Goal: Information Seeking & Learning: Find specific fact

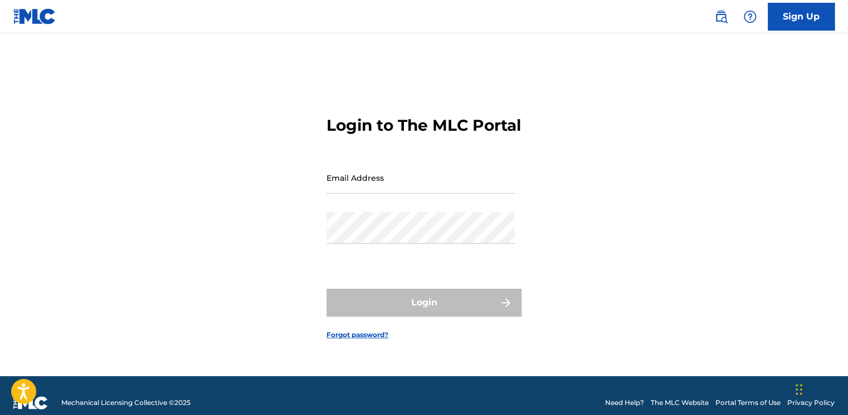
type input "[EMAIL_ADDRESS][DOMAIN_NAME]"
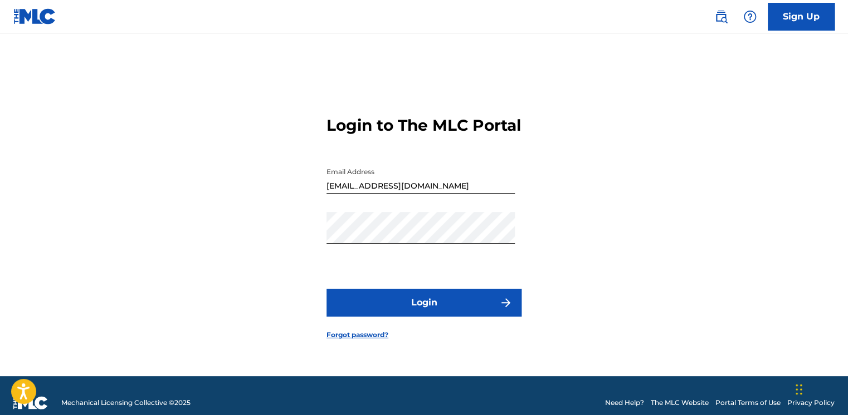
click at [261, 292] on div "Login to The MLC Portal Email Address jeremystover81@gmail.com Password Login F…" at bounding box center [424, 218] width 780 height 315
click at [429, 317] on button "Login" at bounding box center [423, 303] width 195 height 28
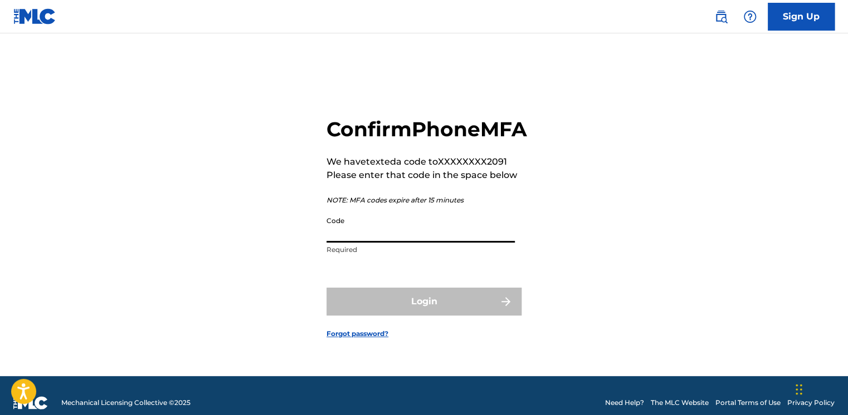
click at [397, 243] on input "Code" at bounding box center [420, 227] width 188 height 32
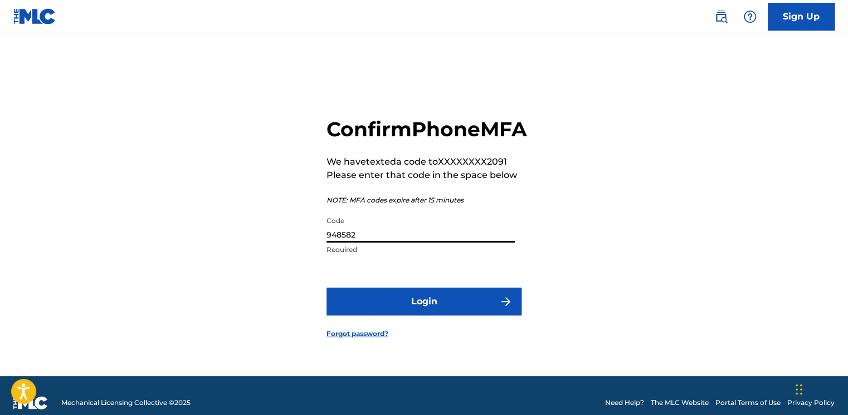
type input "948582"
click at [379, 310] on button "Login" at bounding box center [423, 302] width 195 height 28
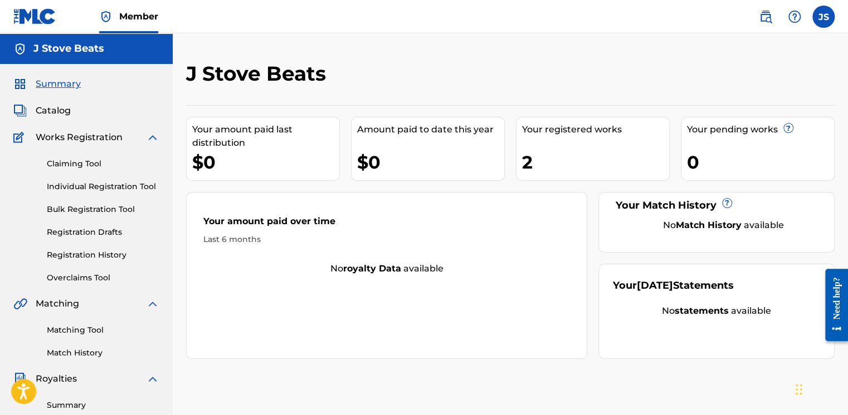
click at [81, 141] on span "Works Registration" at bounding box center [79, 137] width 87 height 13
click at [157, 138] on img at bounding box center [152, 137] width 13 height 13
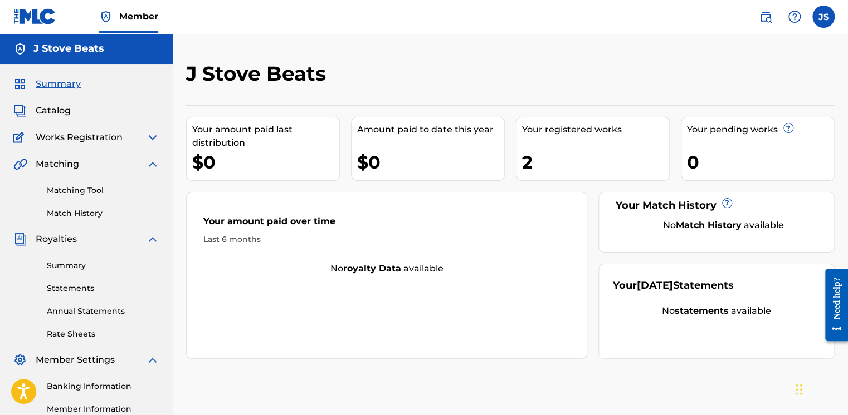
click at [60, 265] on link "Summary" at bounding box center [103, 266] width 113 height 12
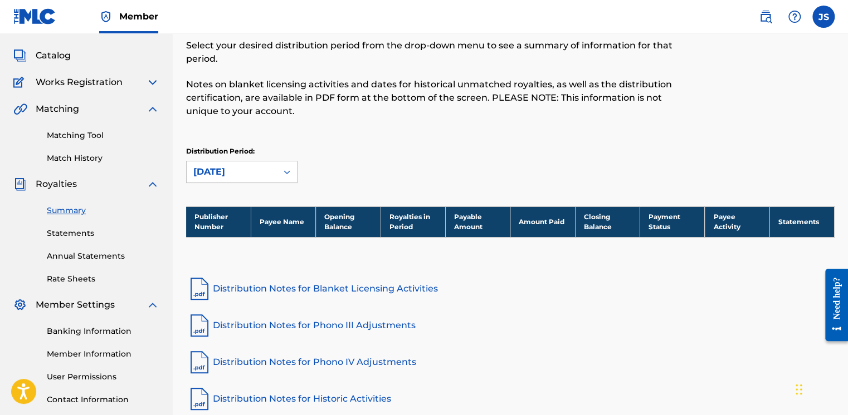
scroll to position [56, 0]
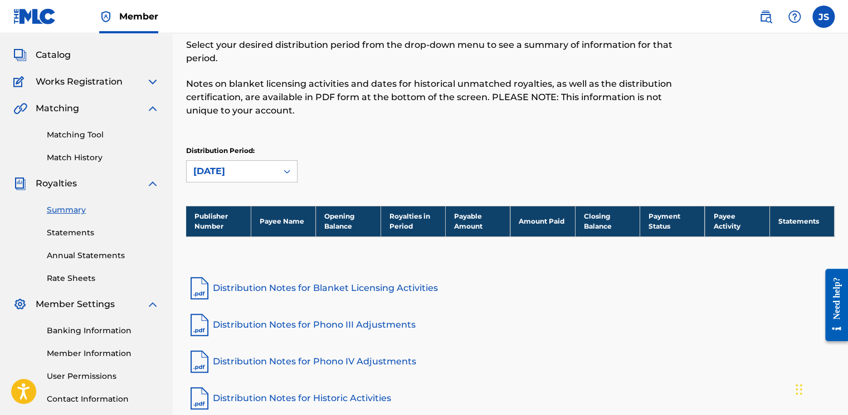
click at [417, 228] on th "Royalties in Period" at bounding box center [412, 221] width 65 height 31
click at [255, 217] on th "Payee Name" at bounding box center [283, 221] width 65 height 31
click at [240, 167] on div "September 2025" at bounding box center [232, 171] width 90 height 21
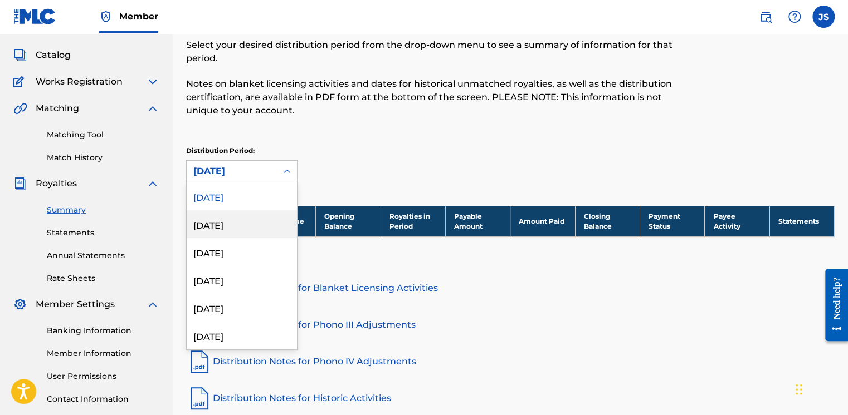
click at [226, 236] on div "August 2025" at bounding box center [242, 225] width 110 height 28
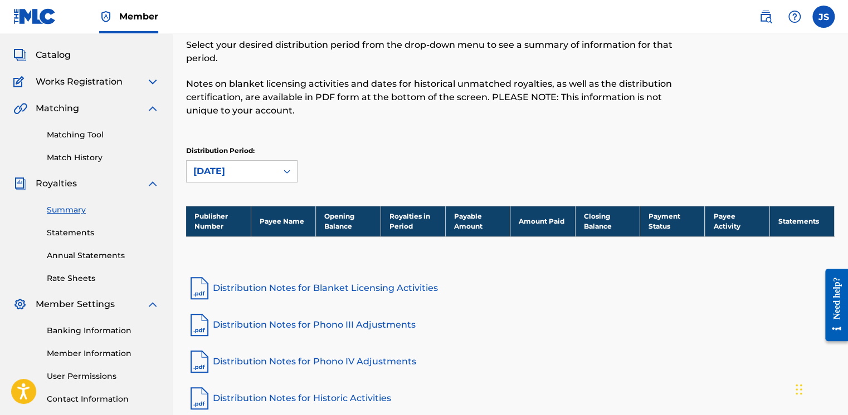
click at [246, 175] on div "August 2025" at bounding box center [231, 171] width 77 height 13
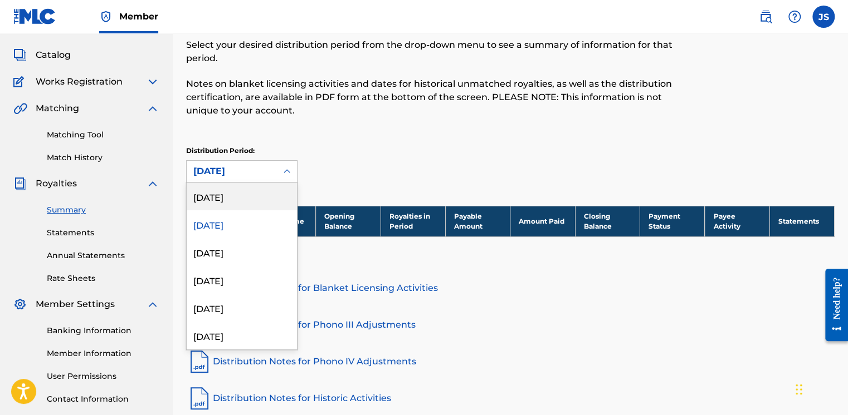
click at [238, 197] on div "September 2025" at bounding box center [242, 197] width 110 height 28
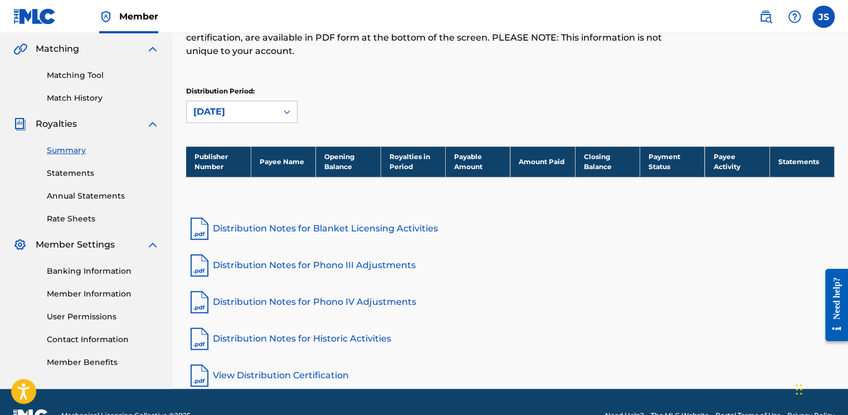
scroll to position [139, 0]
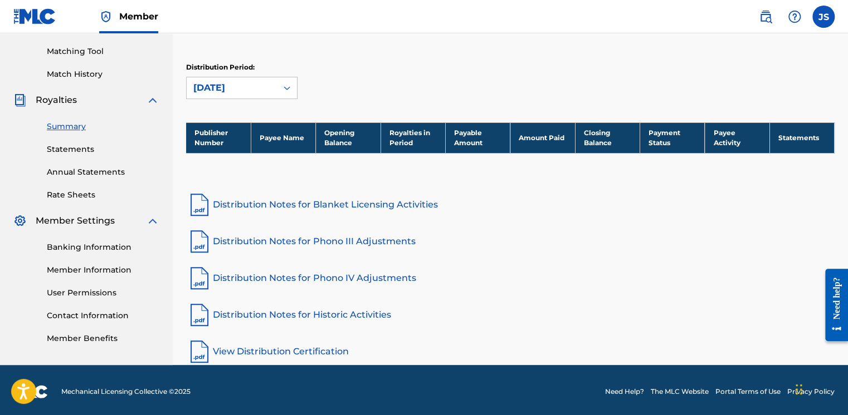
click at [305, 206] on link "Distribution Notes for Blanket Licensing Activities" at bounding box center [510, 205] width 648 height 27
click at [301, 240] on link "Distribution Notes for Phono III Adjustments" at bounding box center [510, 241] width 648 height 27
click at [260, 351] on link "View Distribution Certification" at bounding box center [510, 352] width 648 height 27
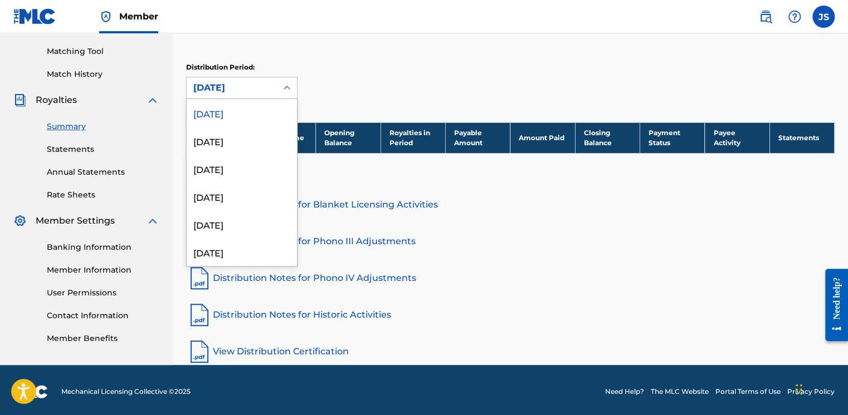
click at [274, 88] on div "September 2025" at bounding box center [232, 87] width 90 height 21
click at [233, 152] on div "August 2025" at bounding box center [242, 141] width 110 height 28
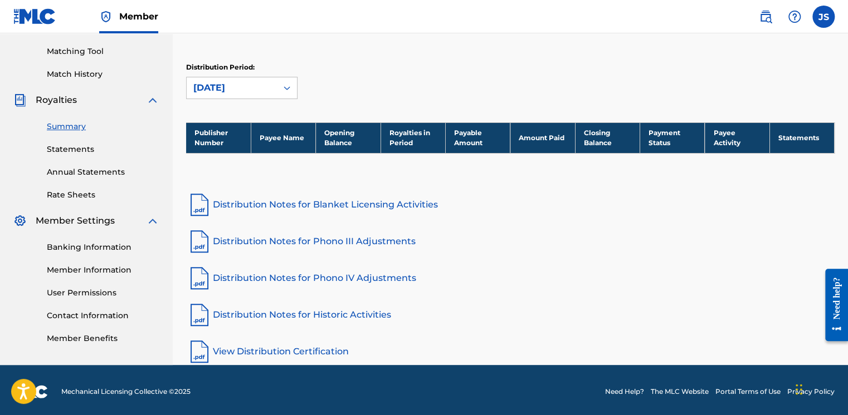
click at [306, 208] on link "Distribution Notes for Blanket Licensing Activities" at bounding box center [510, 205] width 648 height 27
click at [72, 148] on link "Statements" at bounding box center [103, 150] width 113 height 12
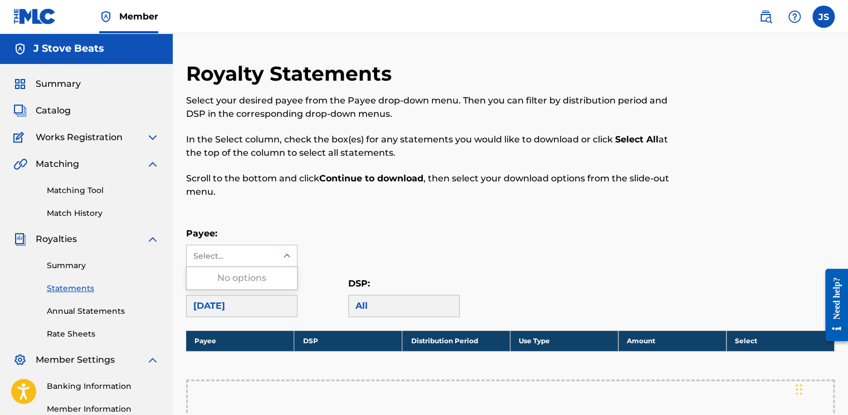
click at [286, 261] on icon at bounding box center [286, 256] width 11 height 11
click at [398, 242] on div "Payee: Use Up and Down to choose options, press Enter to select the currently f…" at bounding box center [510, 247] width 648 height 40
click at [81, 333] on link "Rate Sheets" at bounding box center [103, 335] width 113 height 12
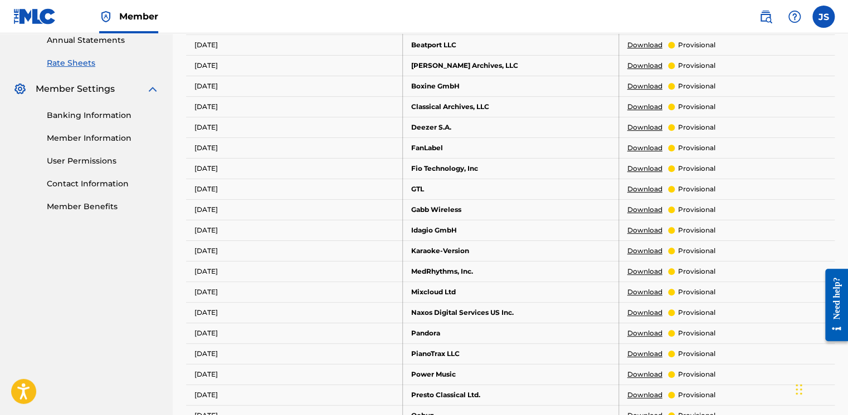
scroll to position [278, 0]
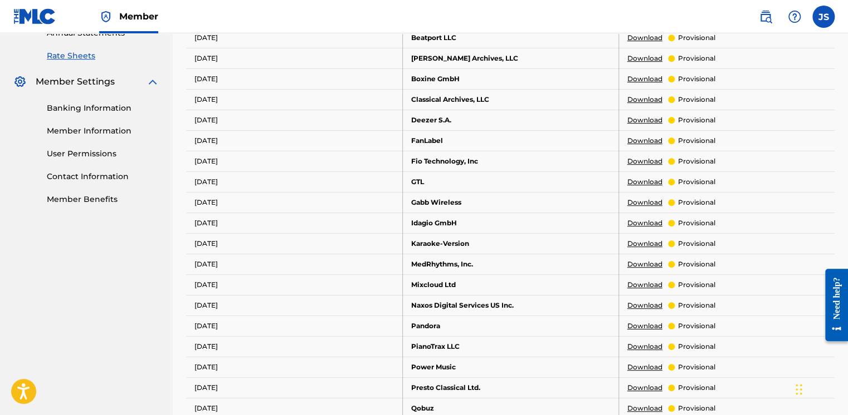
click at [95, 204] on link "Member Benefits" at bounding box center [103, 200] width 113 height 12
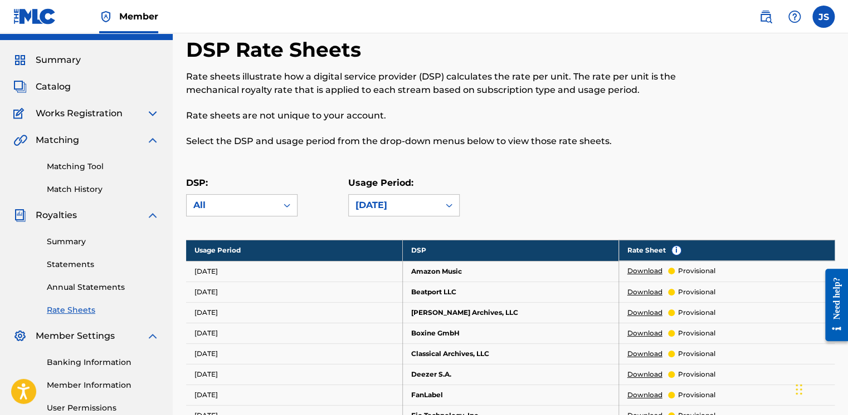
scroll to position [0, 0]
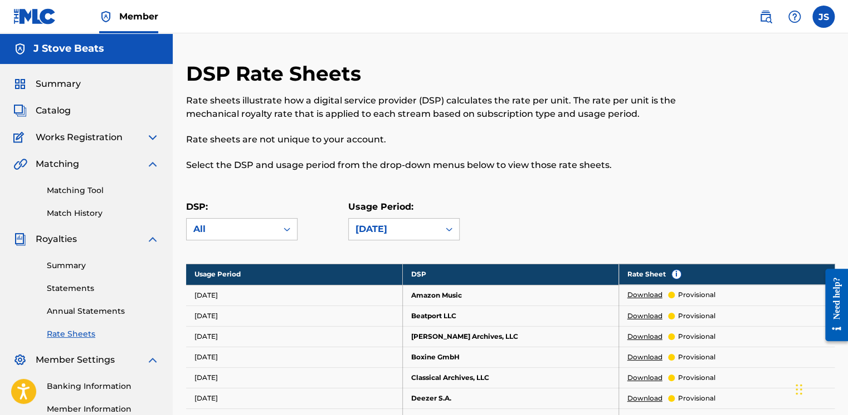
click at [64, 136] on span "Works Registration" at bounding box center [79, 137] width 87 height 13
click at [135, 137] on div "Works Registration" at bounding box center [86, 137] width 146 height 13
click at [154, 131] on img at bounding box center [152, 137] width 13 height 13
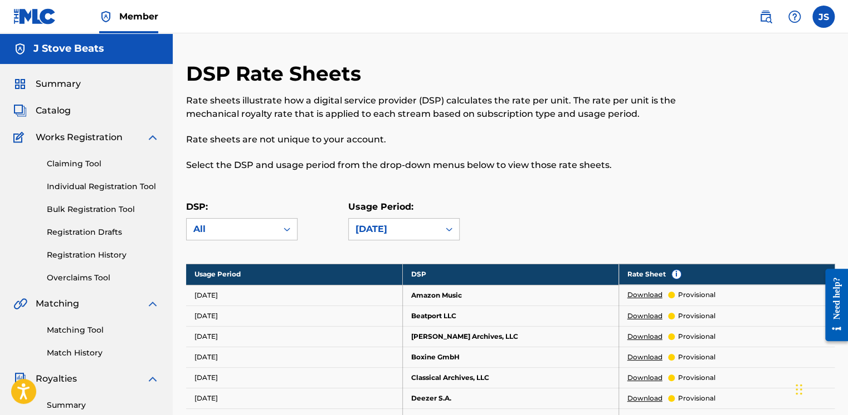
click at [56, 116] on span "Catalog" at bounding box center [53, 110] width 35 height 13
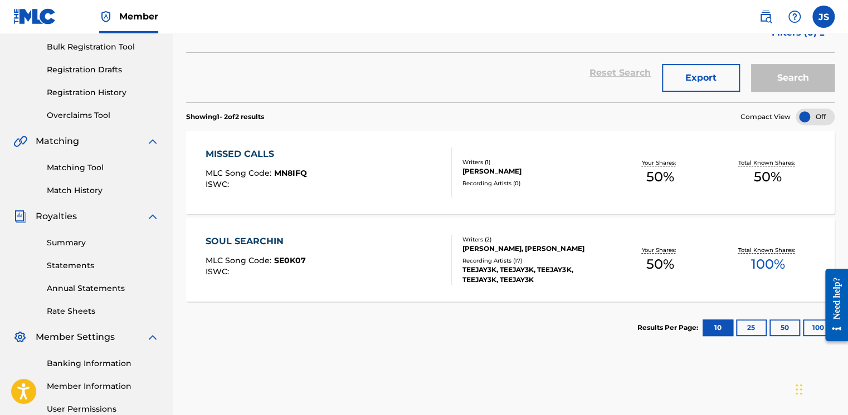
scroll to position [167, 0]
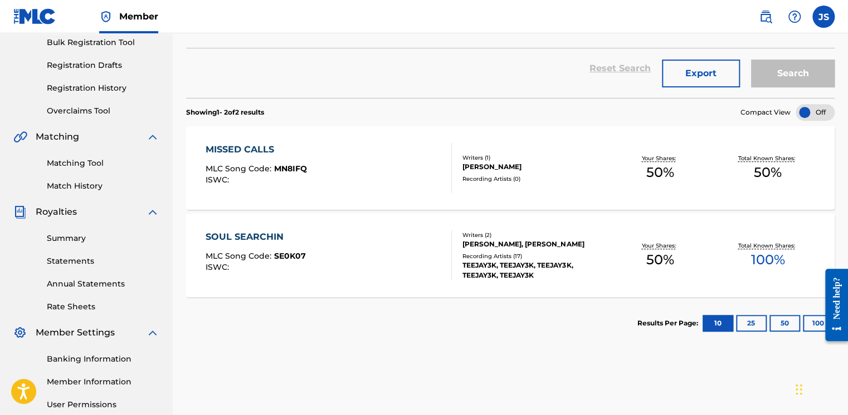
click at [372, 184] on div "MISSED CALLS MLC Song Code : MN8IFQ ISWC :" at bounding box center [329, 168] width 246 height 50
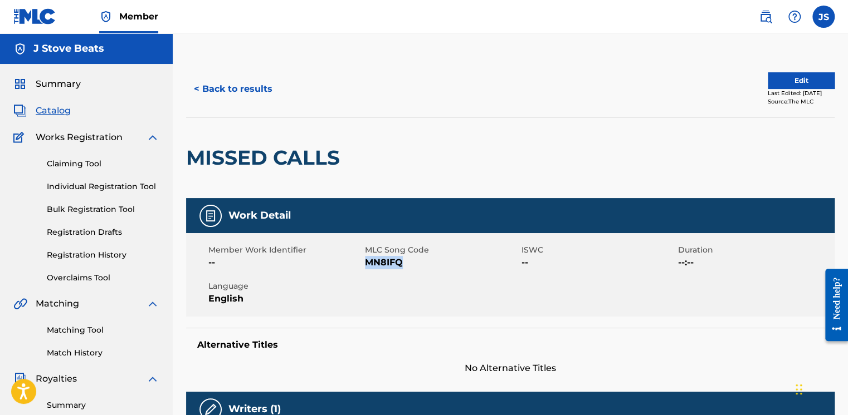
drag, startPoint x: 405, startPoint y: 266, endPoint x: 369, endPoint y: 272, distance: 37.3
click at [369, 272] on div "Member Work Identifier -- MLC Song Code MN8IFQ ISWC -- Duration --:-- Language …" at bounding box center [510, 275] width 648 height 84
copy span "MN8IFQ"
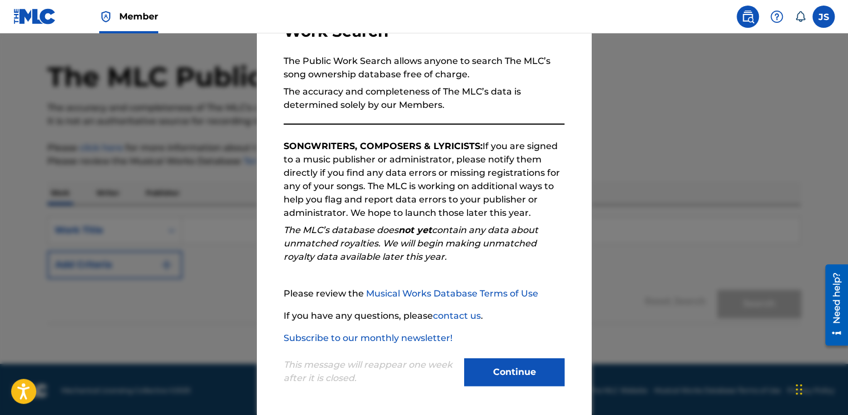
scroll to position [33, 0]
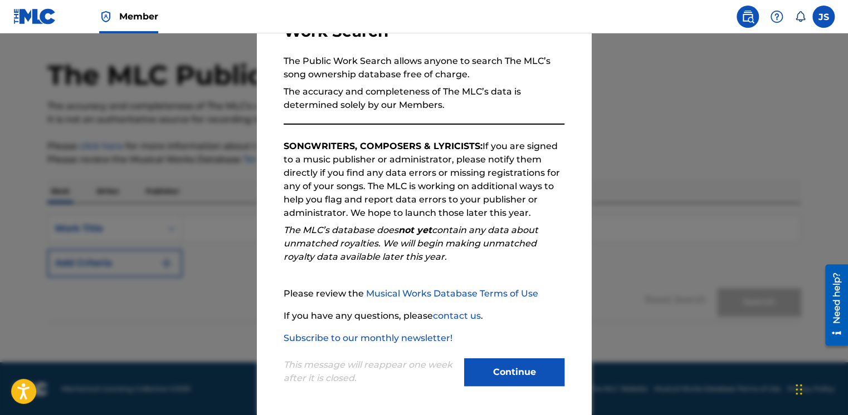
click at [495, 369] on button "Continue" at bounding box center [514, 373] width 100 height 28
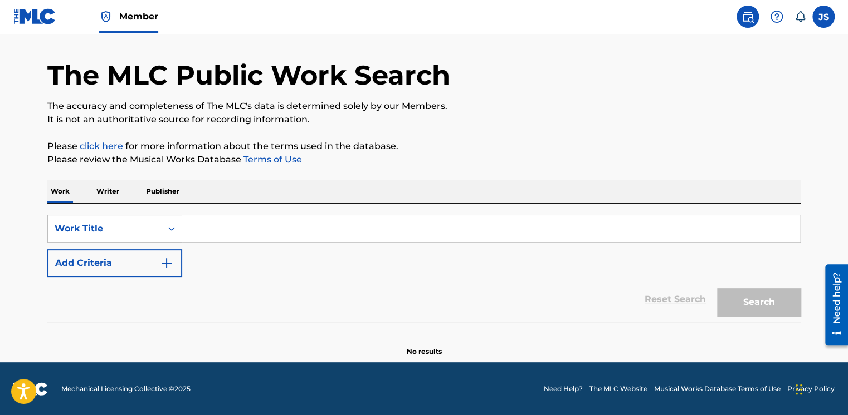
click at [100, 190] on p "Writer" at bounding box center [108, 191] width 30 height 23
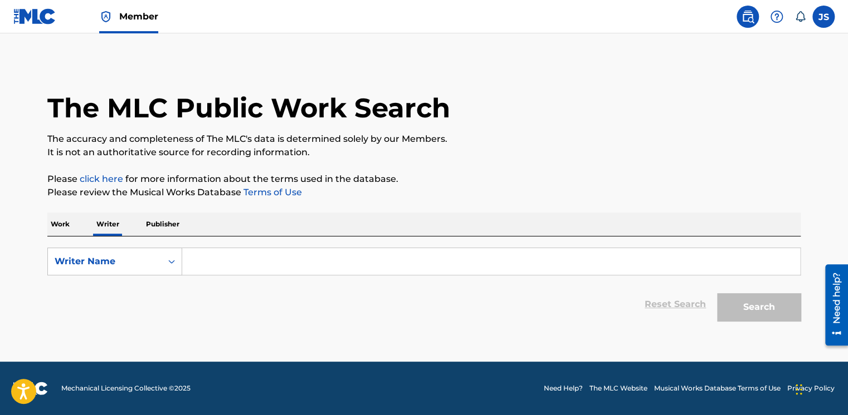
click at [62, 229] on p "Work" at bounding box center [60, 224] width 26 height 23
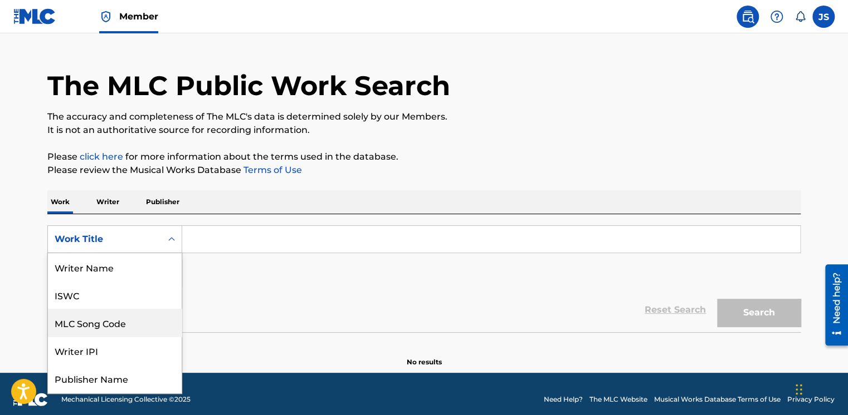
click at [143, 253] on div "8 results available. Use Up and Down to choose options, press Enter to select t…" at bounding box center [114, 240] width 135 height 28
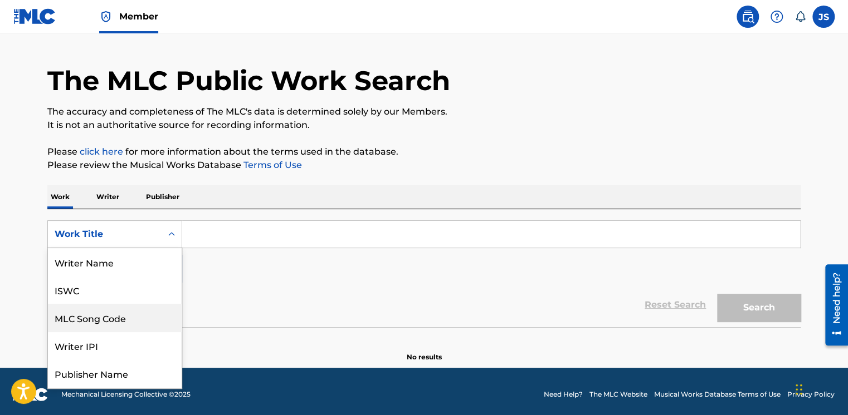
scroll to position [56, 0]
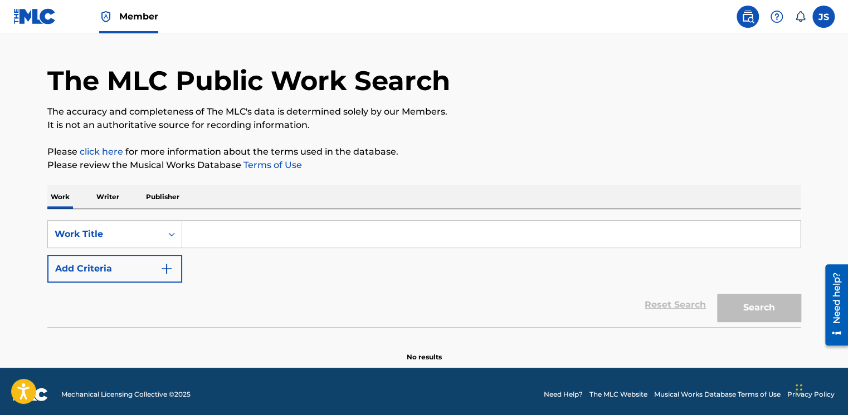
click at [236, 246] on input "Search Form" at bounding box center [491, 234] width 618 height 27
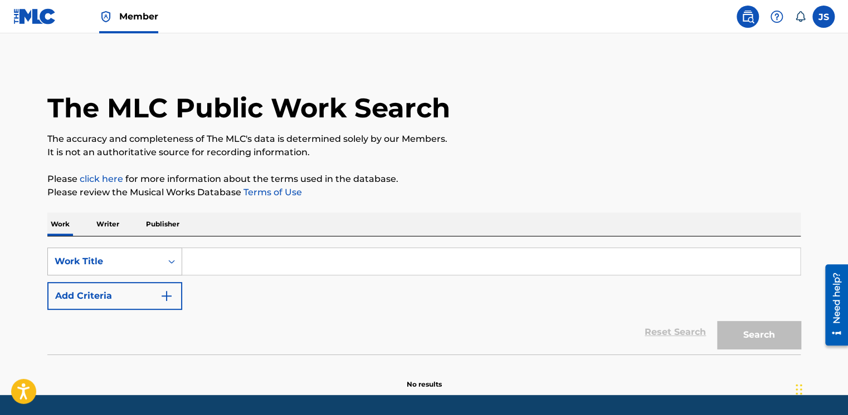
click at [168, 261] on div "Work Title" at bounding box center [114, 262] width 135 height 28
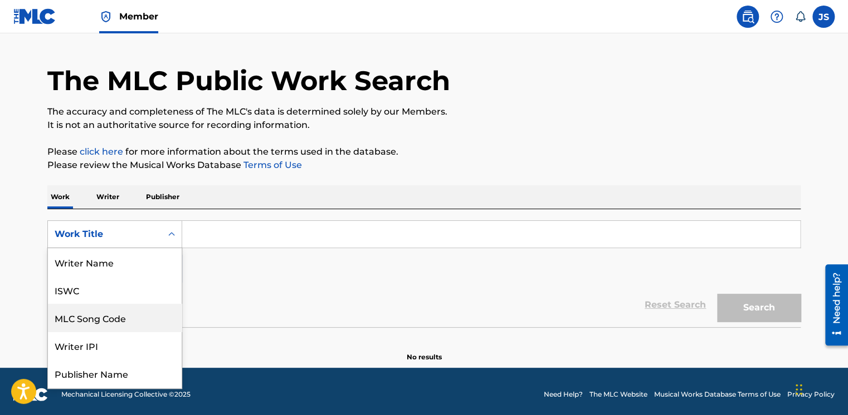
click at [107, 320] on div "MLC Song Code" at bounding box center [115, 318] width 134 height 28
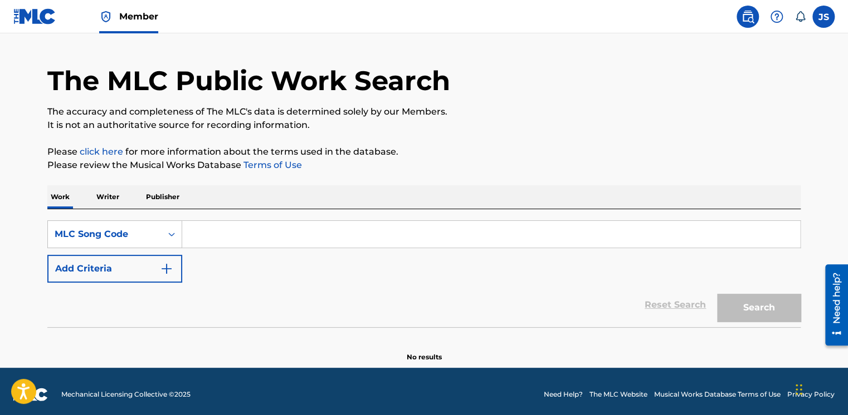
click at [239, 228] on input "Search Form" at bounding box center [491, 234] width 618 height 27
paste input "MN8IFQ"
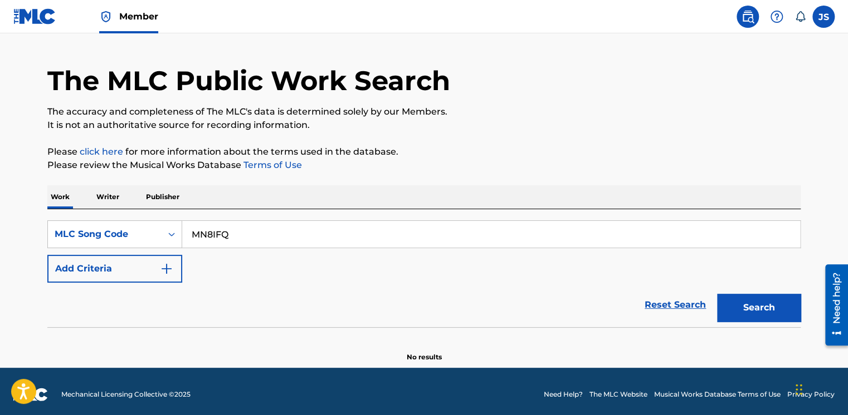
type input "MN8IFQ"
click at [760, 311] on button "Search" at bounding box center [759, 308] width 84 height 28
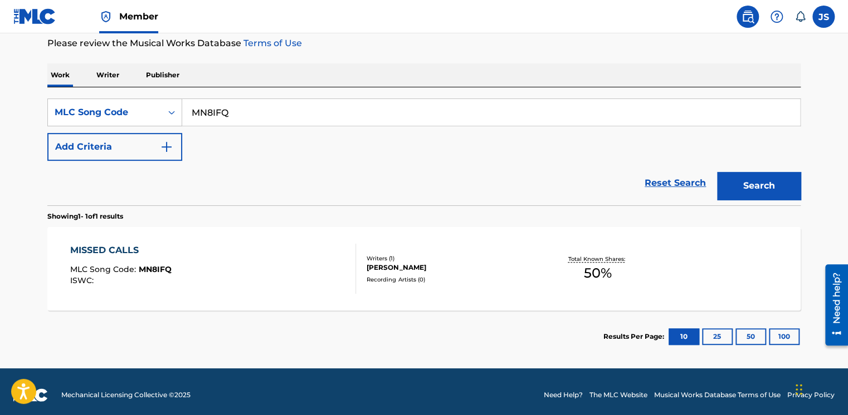
scroll to position [155, 0]
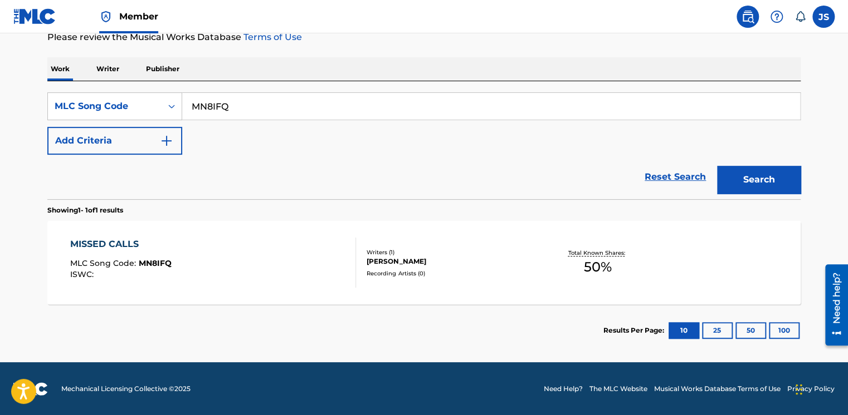
click at [320, 288] on div "MISSED CALLS MLC Song Code : MN8IFQ ISWC : Writers ( 1 ) [PERSON_NAME] Recordin…" at bounding box center [423, 263] width 753 height 84
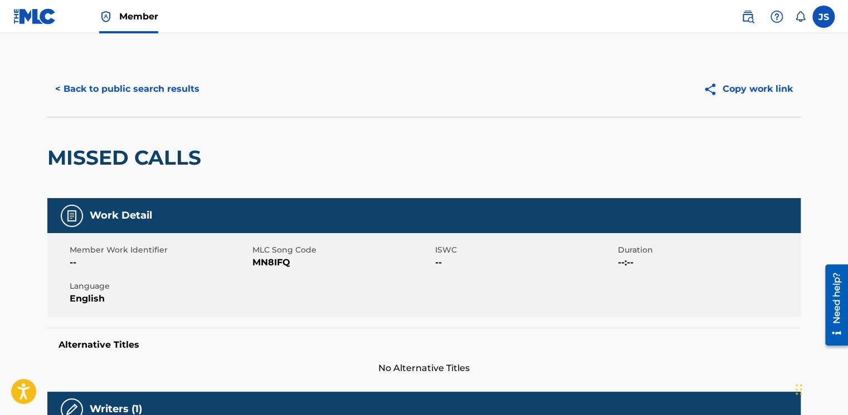
click at [81, 89] on button "< Back to public search results" at bounding box center [127, 89] width 160 height 28
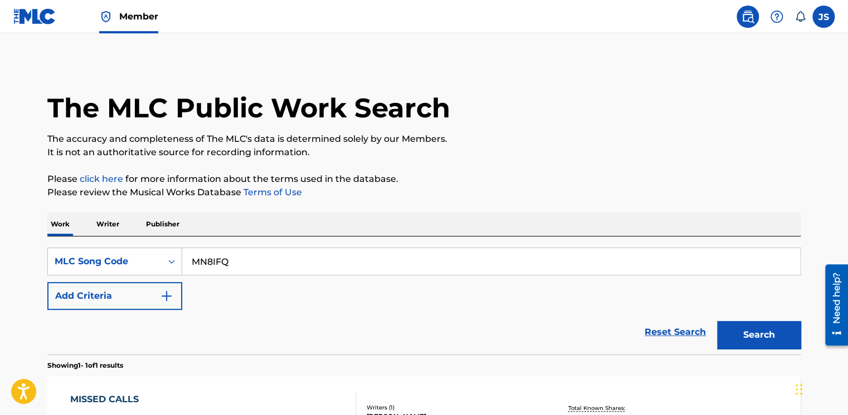
scroll to position [126, 0]
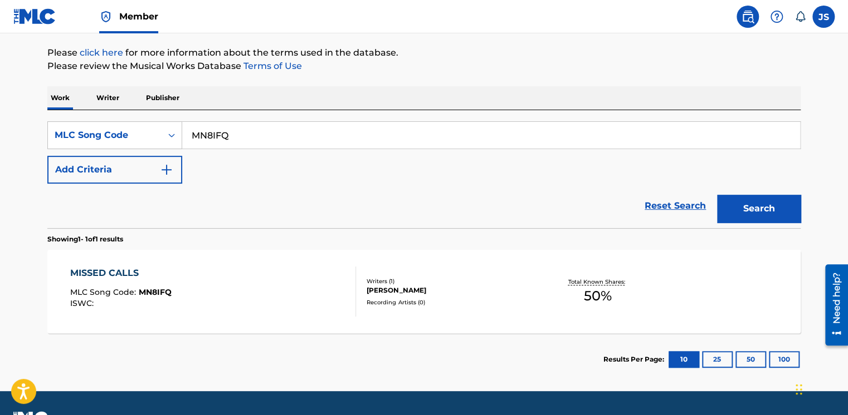
click at [224, 288] on div "MISSED CALLS MLC Song Code : MN8IFQ ISWC :" at bounding box center [213, 292] width 286 height 50
